Goal: Subscribe to service/newsletter

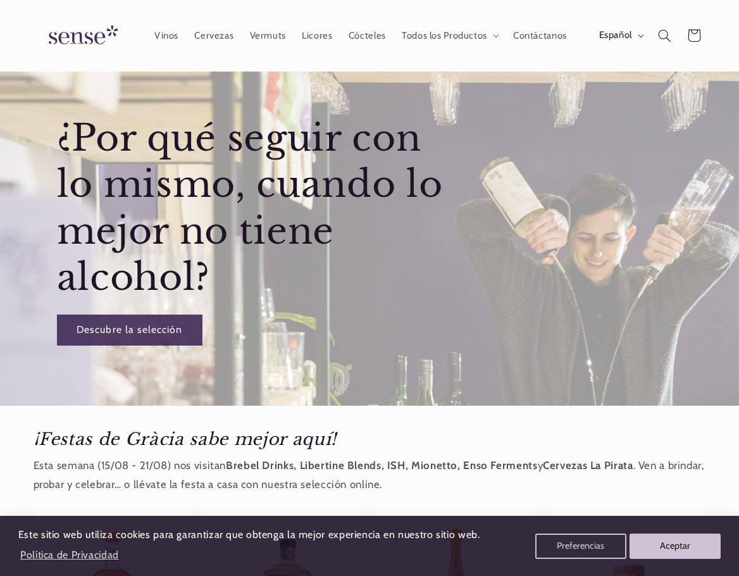
scroll to position [0, 651]
click at [553, 205] on div "¿Por qué seguir con lo mismo, cuando lo mejor no tiene alcohol? Descubre la sel…" at bounding box center [369, 220] width 739 height 372
click at [510, 247] on div "¿Por qué seguir con lo mismo, cuando lo mejor no tiene alcohol? Descubre la sel…" at bounding box center [369, 220] width 739 height 372
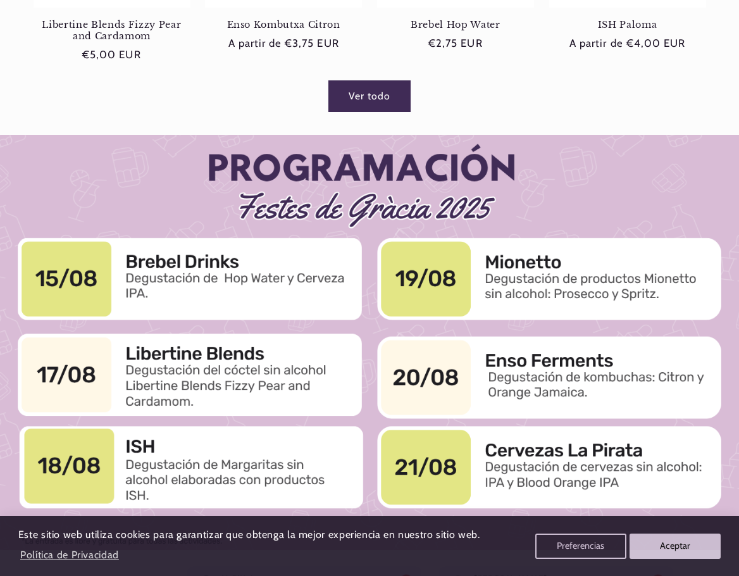
drag, startPoint x: 484, startPoint y: 255, endPoint x: 629, endPoint y: 290, distance: 149.0
click at [626, 290] on div at bounding box center [369, 343] width 739 height 416
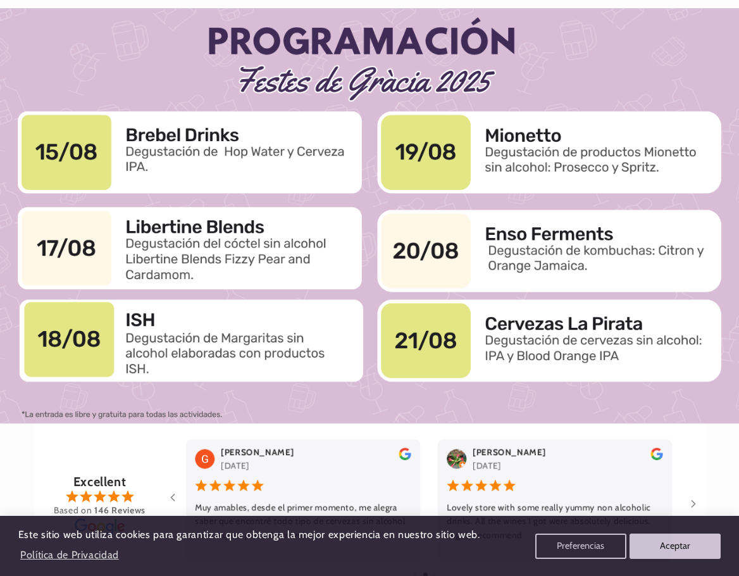
scroll to position [0, 651]
click at [481, 246] on div at bounding box center [369, 216] width 739 height 416
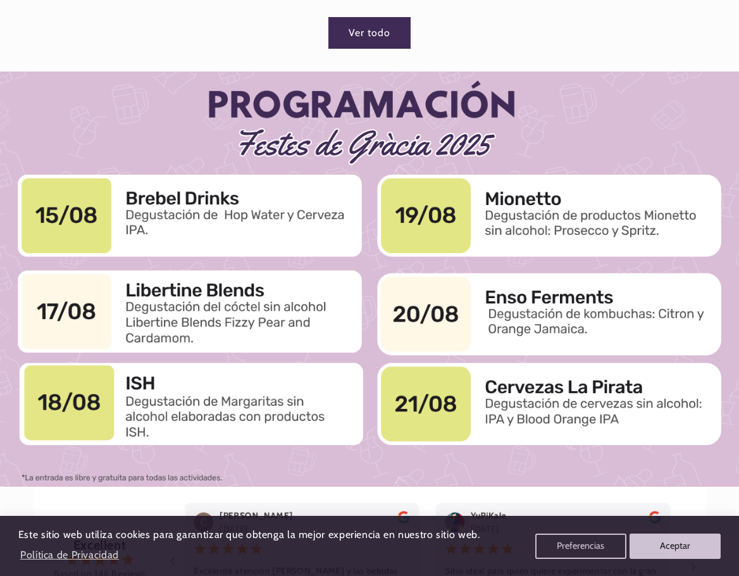
scroll to position [0, 0]
click at [532, 270] on div at bounding box center [369, 279] width 739 height 416
click at [529, 36] on div "Ver todo" at bounding box center [369, 30] width 739 height 38
click at [562, 146] on div at bounding box center [369, 279] width 739 height 416
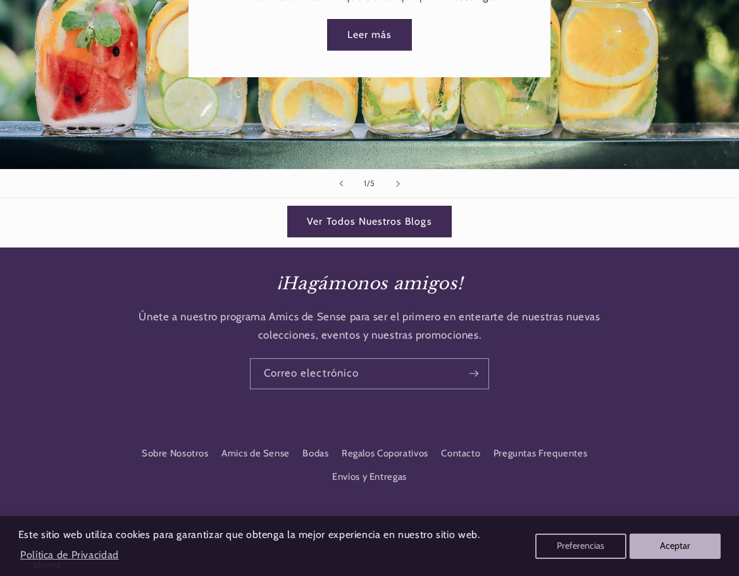
scroll to position [2151, 0]
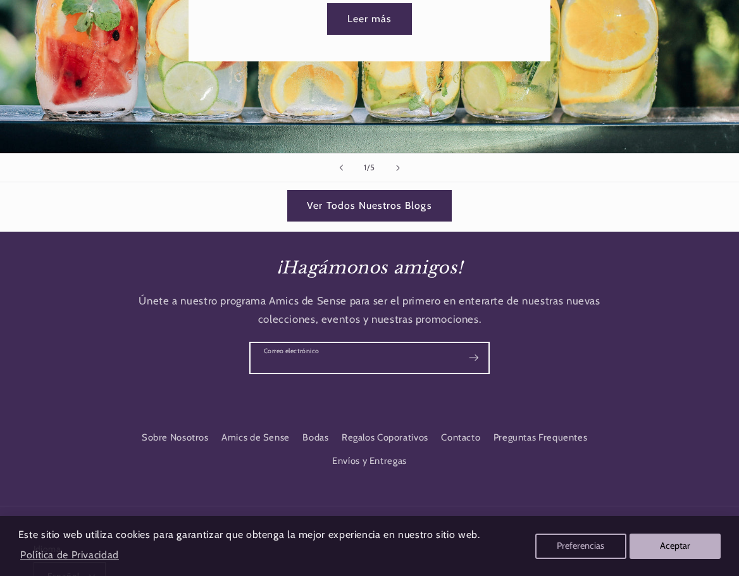
click at [380, 343] on input "Correo electrónico" at bounding box center [369, 358] width 238 height 30
type input "**********"
click at [581, 381] on div "**********" at bounding box center [369, 318] width 739 height 175
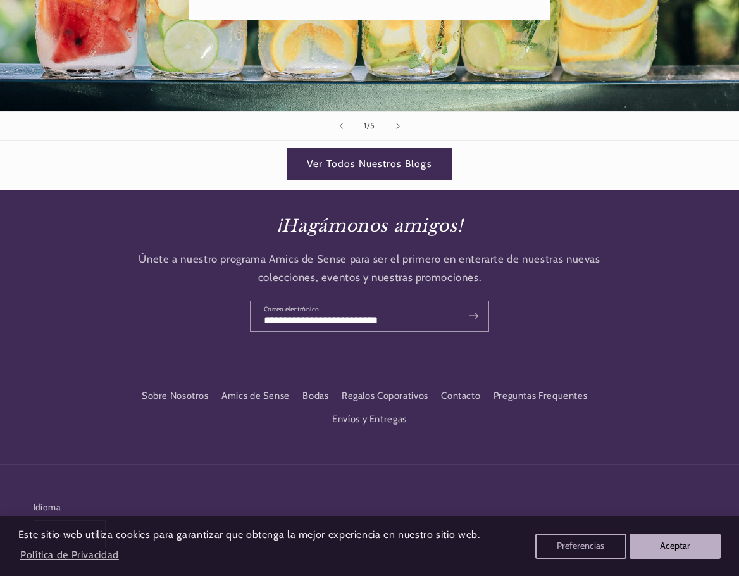
scroll to position [2235, 0]
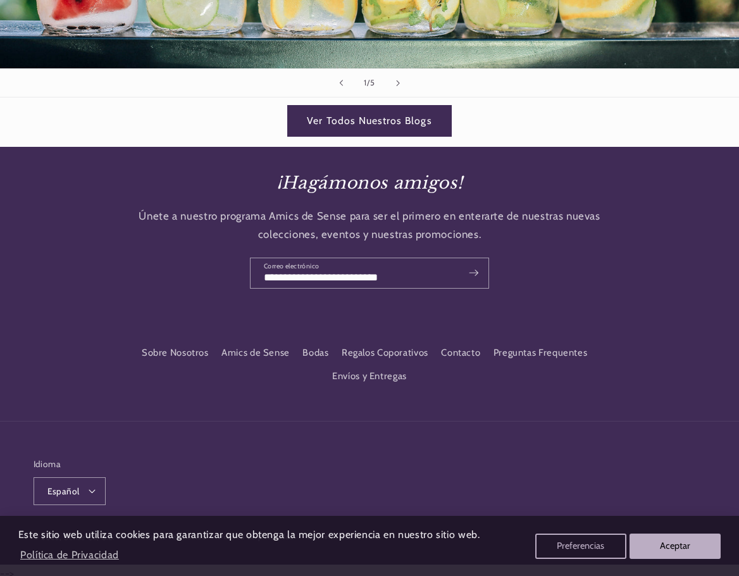
click at [476, 269] on icon "Suscribirse" at bounding box center [474, 272] width 10 height 16
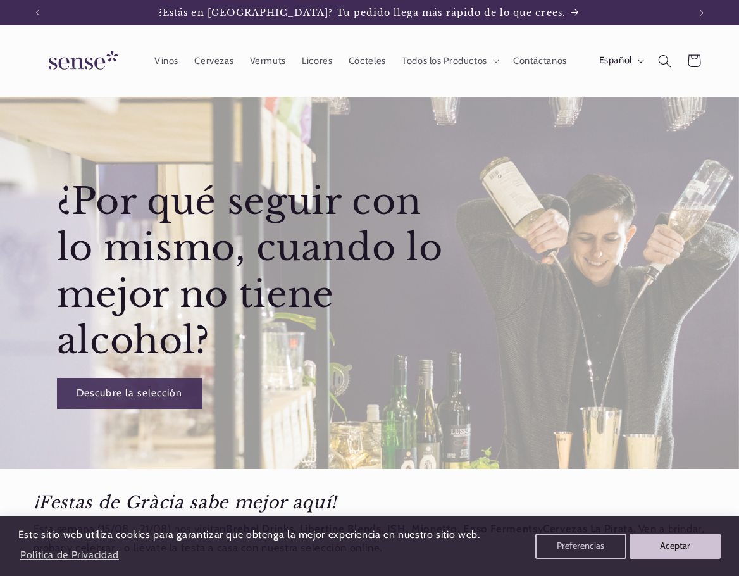
click at [485, 200] on div "¿Por qué seguir con lo mismo, cuando lo mejor no tiene alcohol? Descubre la sel…" at bounding box center [260, 290] width 452 height 290
